Goal: Information Seeking & Learning: Check status

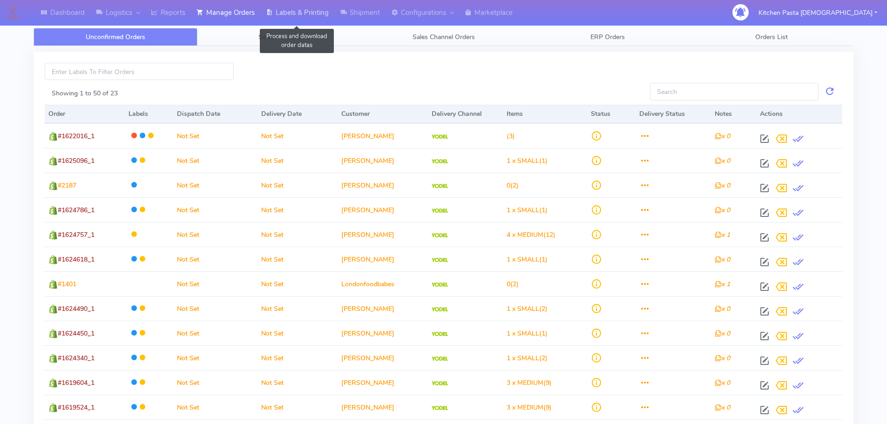
click at [312, 17] on link "Labels & Printing" at bounding box center [297, 13] width 74 height 26
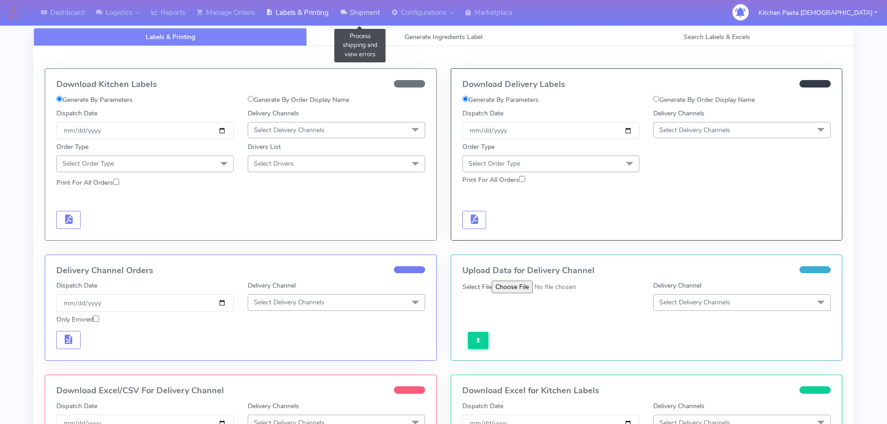
click at [373, 12] on link "Shipment" at bounding box center [359, 13] width 51 height 26
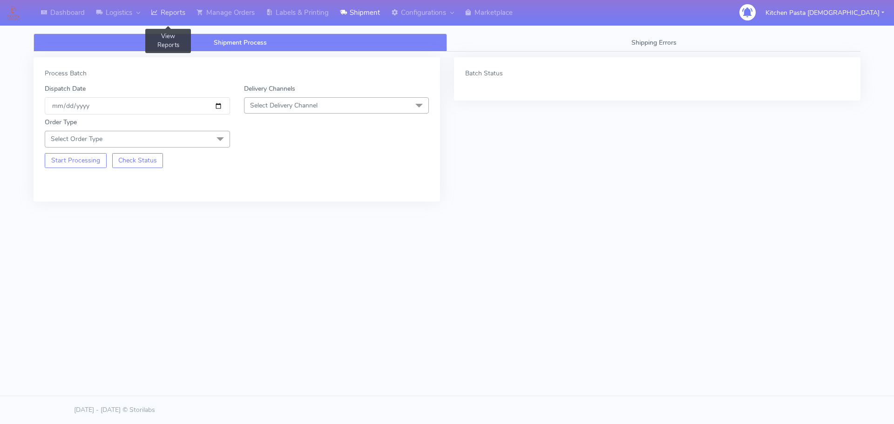
click at [170, 16] on link "Reports" at bounding box center [168, 13] width 46 height 26
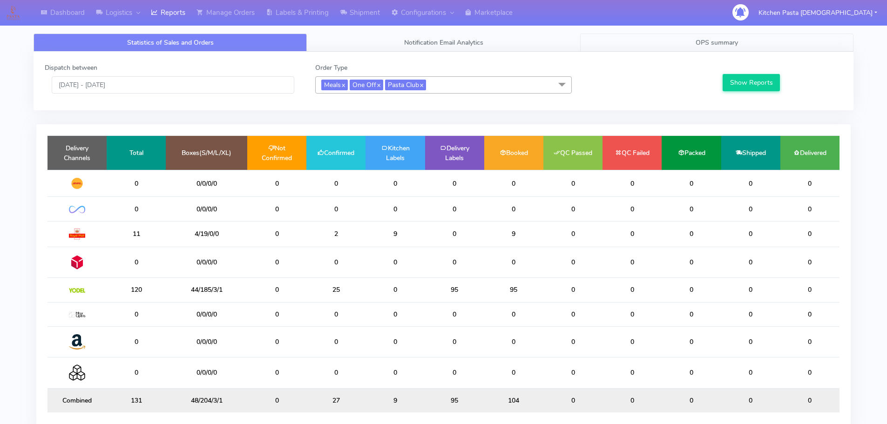
click at [713, 38] on span "OPS summary" at bounding box center [717, 42] width 42 height 9
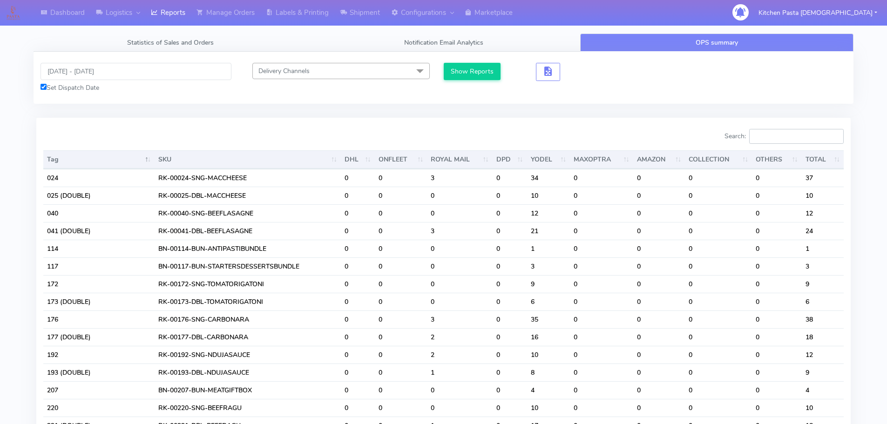
click at [766, 135] on input "Search:" at bounding box center [797, 136] width 95 height 15
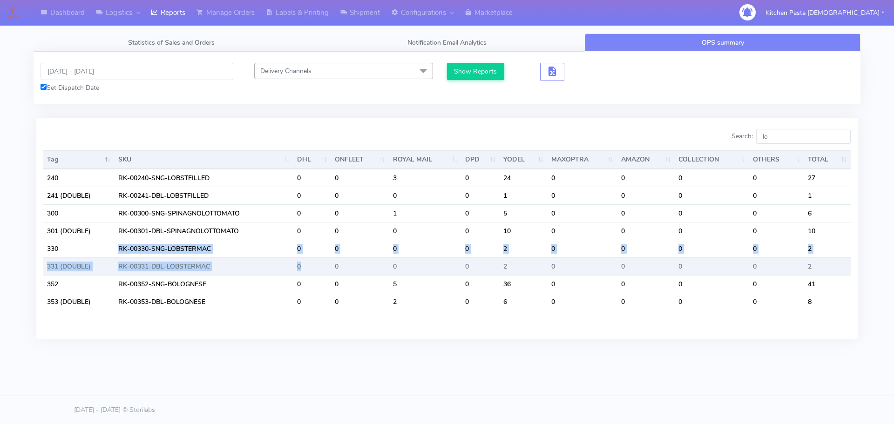
drag, startPoint x: 61, startPoint y: 251, endPoint x: 309, endPoint y: 262, distance: 249.0
click at [308, 264] on tbody "240 RK-00240-SNG-LOBSTFILLED 0 0 3 0 24 0 0 0 0 27 241 (DOUBLE) RK-00241-DBL-LO…" at bounding box center [447, 240] width 808 height 142
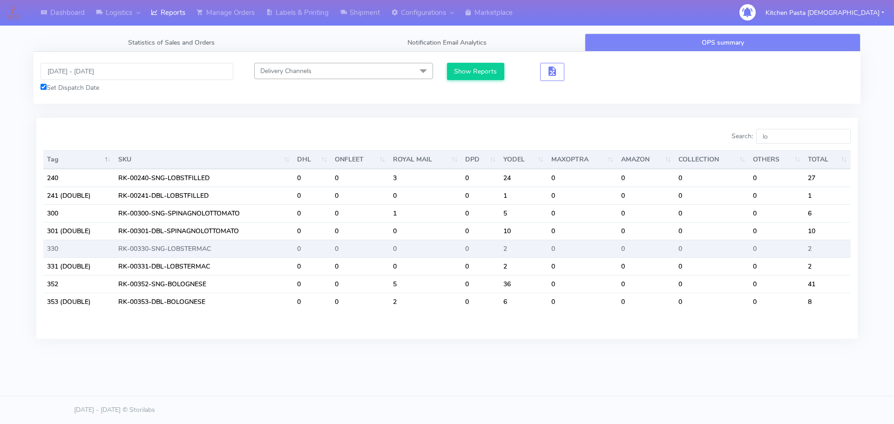
drag, startPoint x: 576, startPoint y: 263, endPoint x: 576, endPoint y: 255, distance: 7.9
click at [576, 260] on td "0" at bounding box center [583, 267] width 70 height 18
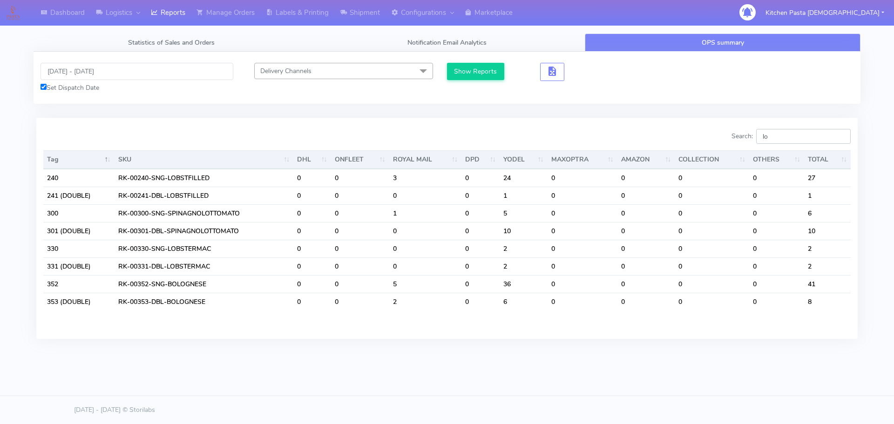
click at [789, 136] on input "lo" at bounding box center [804, 136] width 95 height 15
type input "l"
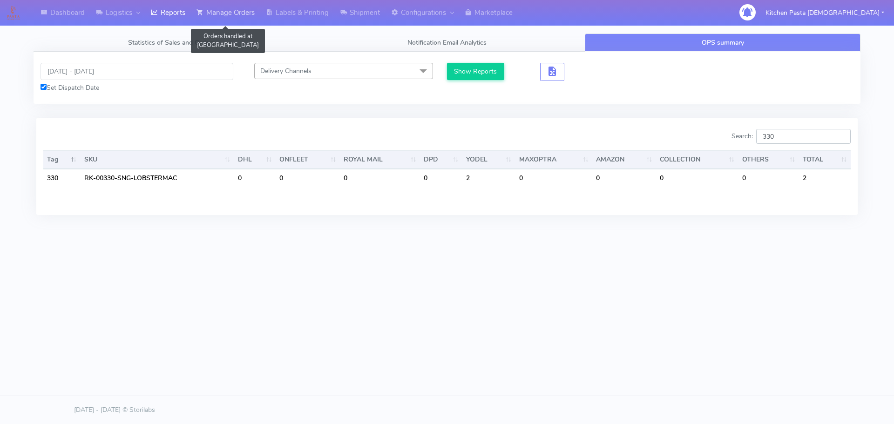
type input "330"
drag, startPoint x: 242, startPoint y: 11, endPoint x: 265, endPoint y: 9, distance: 22.9
click at [242, 11] on link "Manage Orders" at bounding box center [225, 13] width 69 height 26
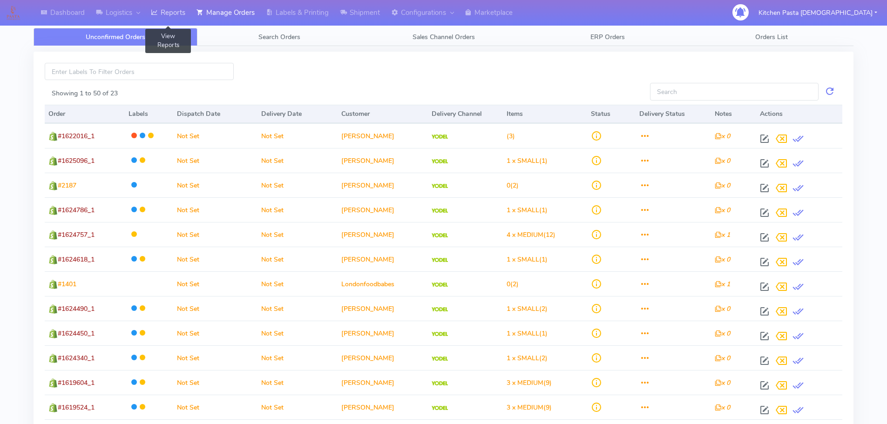
drag, startPoint x: 175, startPoint y: 10, endPoint x: 223, endPoint y: 10, distance: 48.0
click at [175, 11] on link "Reports" at bounding box center [168, 13] width 46 height 26
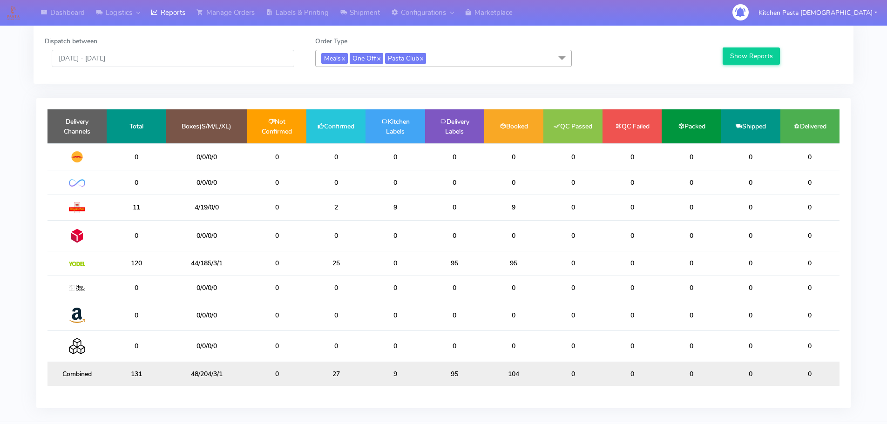
scroll to position [53, 0]
